Goal: Task Accomplishment & Management: Use online tool/utility

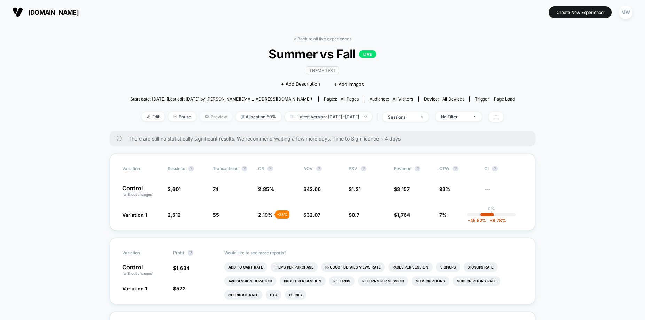
click at [201, 116] on span "Preview" at bounding box center [216, 116] width 33 height 9
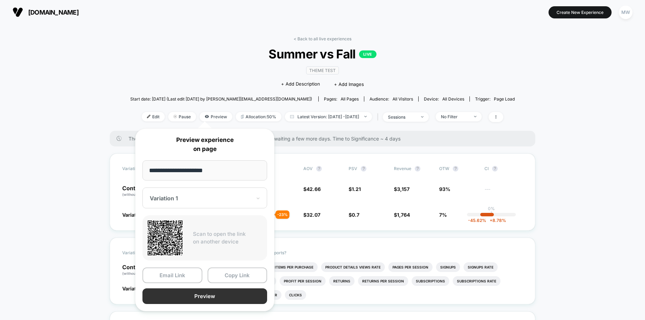
click at [212, 297] on button "Preview" at bounding box center [204, 297] width 125 height 16
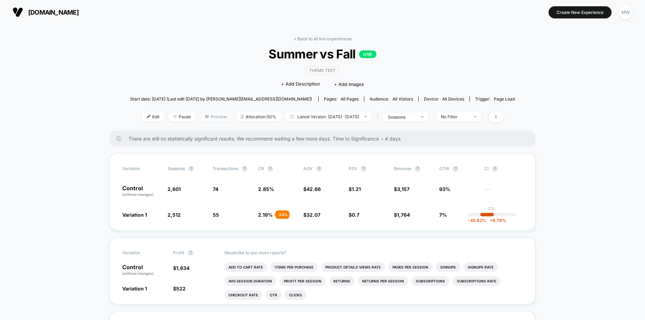
click at [209, 117] on span "Preview" at bounding box center [216, 116] width 33 height 9
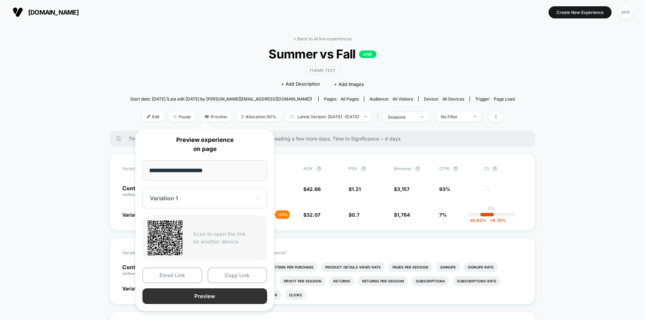
click at [215, 292] on button "Preview" at bounding box center [204, 297] width 125 height 16
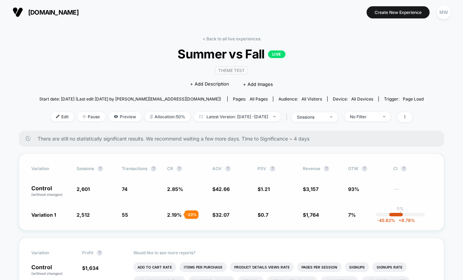
click at [101, 192] on span "2,601" at bounding box center [96, 192] width 38 height 12
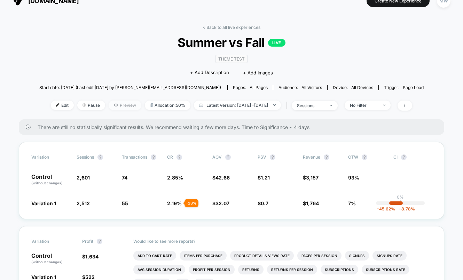
click at [114, 106] on span "Preview" at bounding box center [125, 105] width 33 height 9
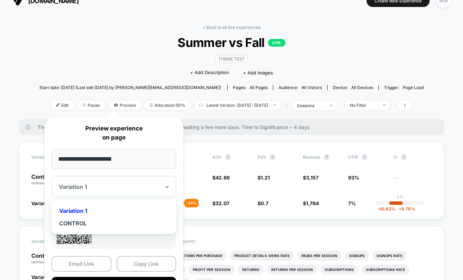
click at [166, 188] on icon at bounding box center [167, 187] width 5 height 7
click at [117, 224] on div "CONTROL" at bounding box center [114, 223] width 118 height 13
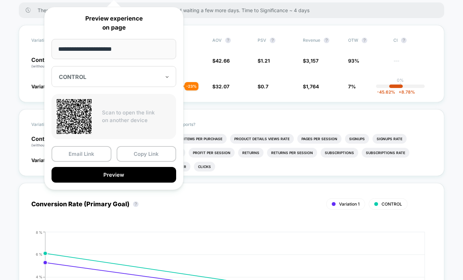
scroll to position [180, 0]
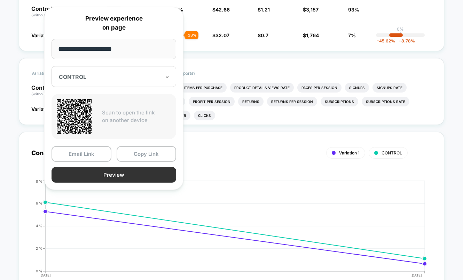
click at [123, 176] on button "Preview" at bounding box center [114, 175] width 125 height 16
